Goal: Task Accomplishment & Management: Manage account settings

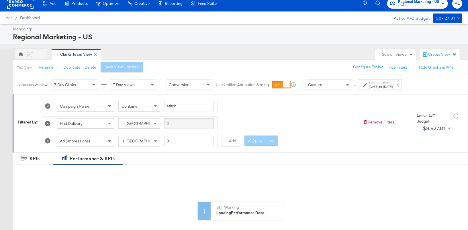
scroll to position [1, 0]
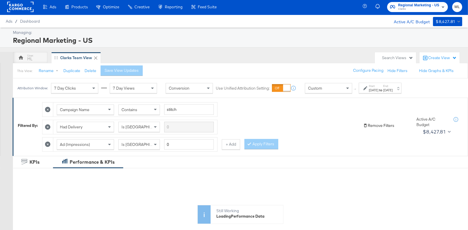
click at [380, 123] on button "Remove Filters" at bounding box center [378, 125] width 31 height 5
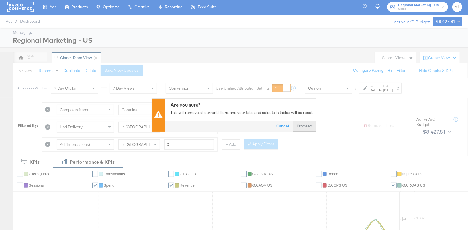
click at [304, 125] on button "Proceed" at bounding box center [304, 126] width 23 height 10
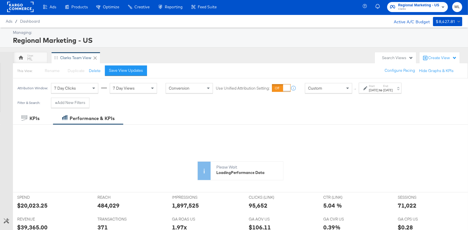
click at [379, 88] on div "[DATE]" at bounding box center [373, 90] width 9 height 5
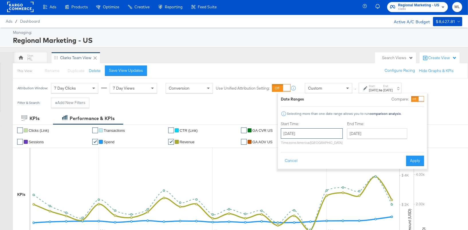
click at [315, 135] on input "[DATE]" at bounding box center [312, 133] width 62 height 10
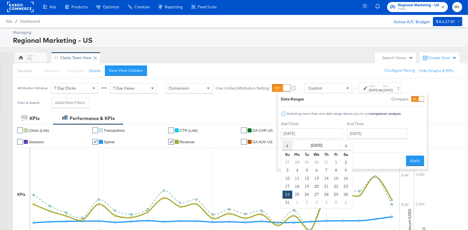
click at [289, 143] on span "‹" at bounding box center [287, 145] width 9 height 9
click at [305, 188] on td "17" at bounding box center [307, 186] width 10 height 8
type input "[DATE]"
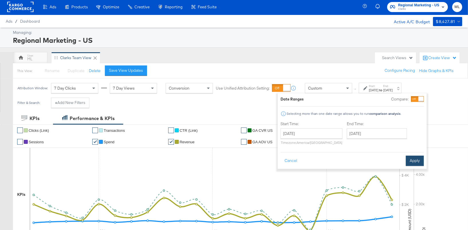
click at [414, 160] on button "Apply" at bounding box center [415, 160] width 18 height 10
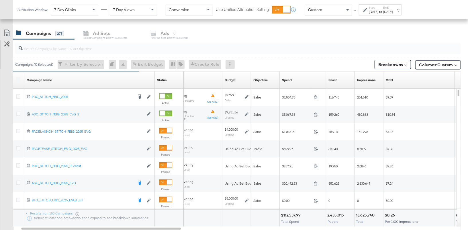
scroll to position [215, 0]
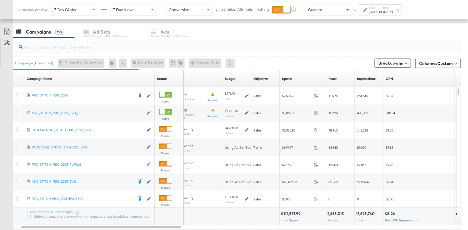
click at [46, 46] on input "search" at bounding box center [222, 44] width 398 height 11
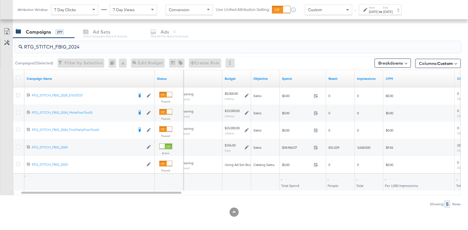
scroll to position [237, 0]
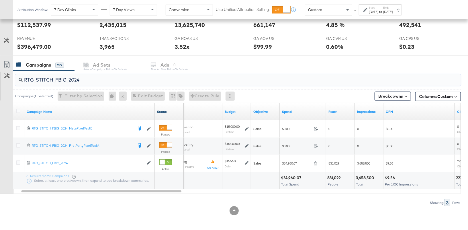
type input "RTG_STITCH_FBIG_2024"
click at [165, 109] on link "Status" at bounding box center [169, 111] width 24 height 5
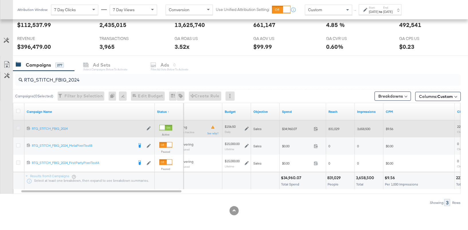
click at [17, 126] on icon at bounding box center [18, 128] width 4 height 4
click at [0, 0] on input "checkbox" at bounding box center [0, 0] width 0 height 0
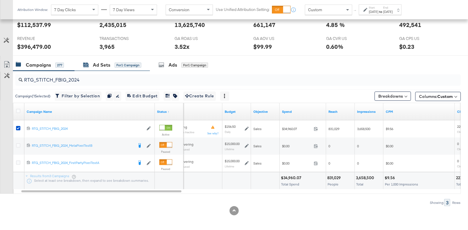
click at [106, 65] on div "Ad Sets" at bounding box center [101, 65] width 17 height 7
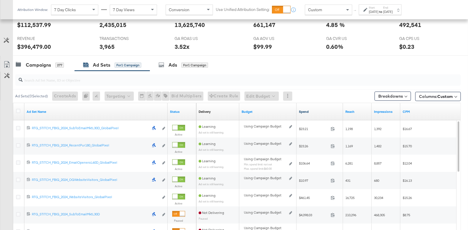
click at [305, 110] on link "Spend" at bounding box center [320, 111] width 42 height 5
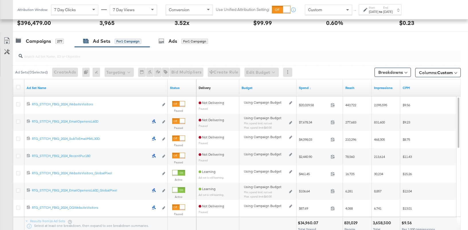
scroll to position [262, 0]
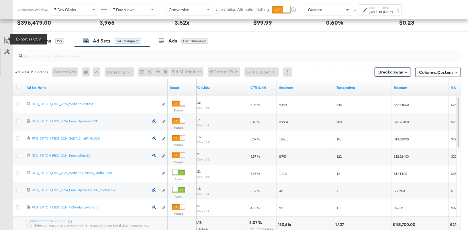
click at [7, 40] on icon at bounding box center [6, 40] width 7 height 7
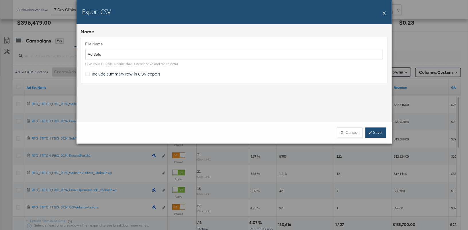
click at [379, 134] on link "Save" at bounding box center [376, 132] width 21 height 10
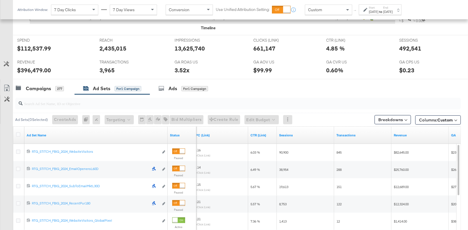
scroll to position [215, 0]
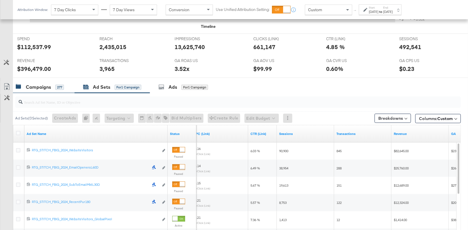
click at [38, 85] on div "Campaigns" at bounding box center [38, 87] width 25 height 7
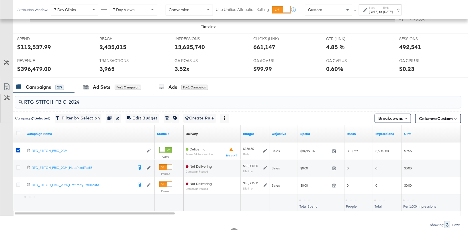
click at [49, 101] on input "RTG_STITCH_FBIG_2024" at bounding box center [222, 99] width 398 height 11
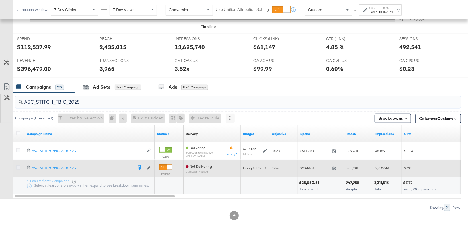
type input "ASC_STITCH_FBIG_2025"
click at [18, 166] on icon at bounding box center [18, 167] width 4 height 4
click at [0, 0] on input "checkbox" at bounding box center [0, 0] width 0 height 0
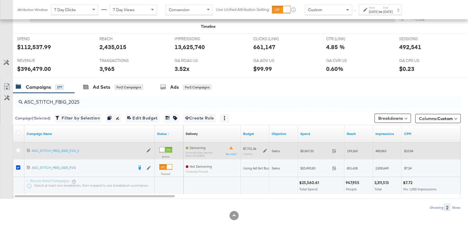
click at [20, 150] on div at bounding box center [19, 151] width 6 height 6
click at [18, 149] on icon at bounding box center [18, 150] width 4 height 4
click at [0, 0] on input "checkbox" at bounding box center [0, 0] width 0 height 0
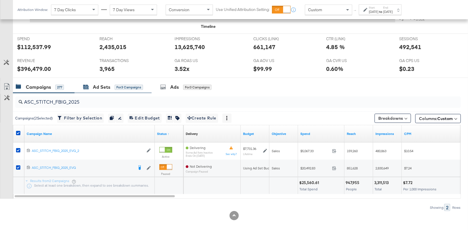
click at [98, 86] on div "Ad Sets" at bounding box center [101, 87] width 17 height 7
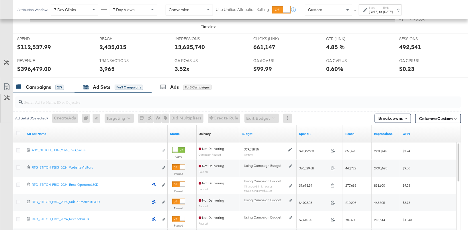
click at [37, 85] on div "Campaigns" at bounding box center [38, 87] width 25 height 7
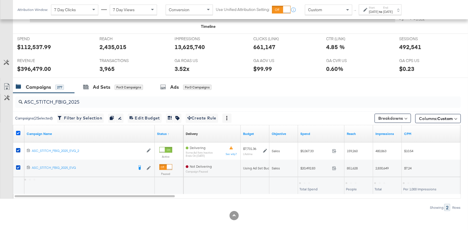
click at [19, 133] on icon at bounding box center [18, 133] width 4 height 4
click at [0, 0] on input "checkbox" at bounding box center [0, 0] width 0 height 0
click at [18, 132] on icon at bounding box center [18, 133] width 4 height 4
click at [0, 0] on input "checkbox" at bounding box center [0, 0] width 0 height 0
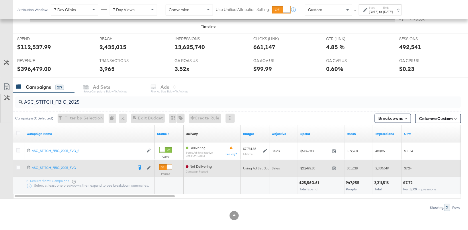
drag, startPoint x: 18, startPoint y: 149, endPoint x: 17, endPoint y: 158, distance: 9.2
click at [18, 149] on icon at bounding box center [18, 150] width 4 height 4
click at [0, 0] on input "checkbox" at bounding box center [0, 0] width 0 height 0
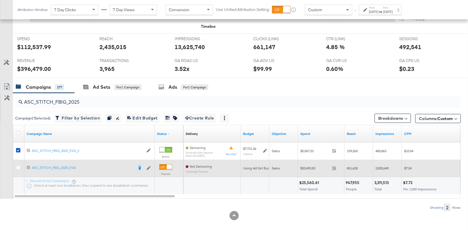
click at [19, 168] on div at bounding box center [19, 168] width 6 height 6
click at [19, 167] on icon at bounding box center [18, 167] width 4 height 4
click at [0, 0] on input "checkbox" at bounding box center [0, 0] width 0 height 0
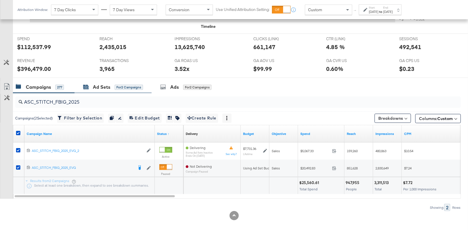
click at [103, 87] on div "Ad Sets" at bounding box center [101, 87] width 17 height 7
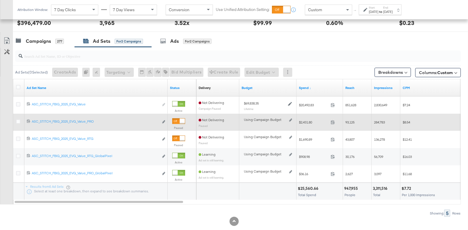
scroll to position [258, 0]
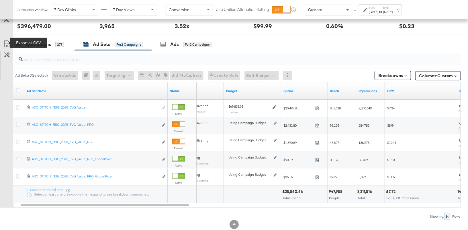
click at [8, 43] on icon at bounding box center [6, 43] width 7 height 7
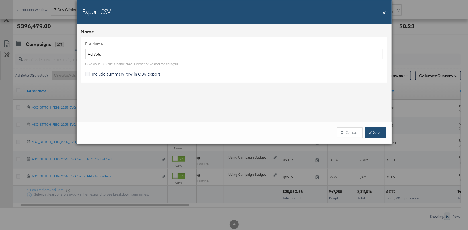
click at [375, 133] on link "Save" at bounding box center [376, 132] width 21 height 10
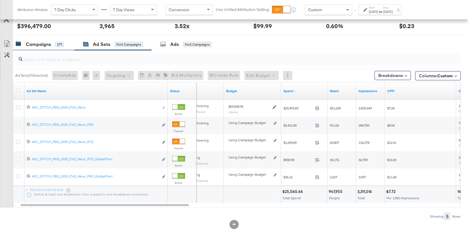
click at [42, 44] on div "Campaigns" at bounding box center [38, 44] width 25 height 7
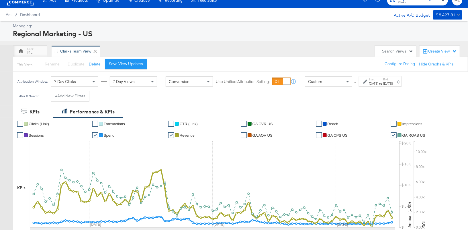
scroll to position [0, 0]
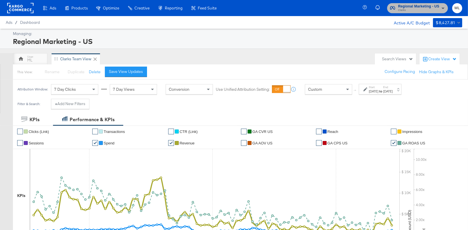
click at [414, 7] on span "Regional Marketing - US" at bounding box center [418, 6] width 41 height 6
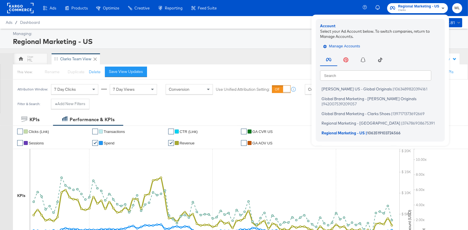
click at [338, 44] on span "Manage Accounts" at bounding box center [343, 46] width 36 height 7
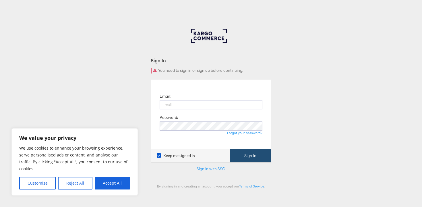
type input "[DOMAIN_NAME][EMAIL_ADDRESS][DOMAIN_NAME]"
click at [247, 149] on button "Sign In" at bounding box center [249, 155] width 41 height 13
